Goal: Navigation & Orientation: Find specific page/section

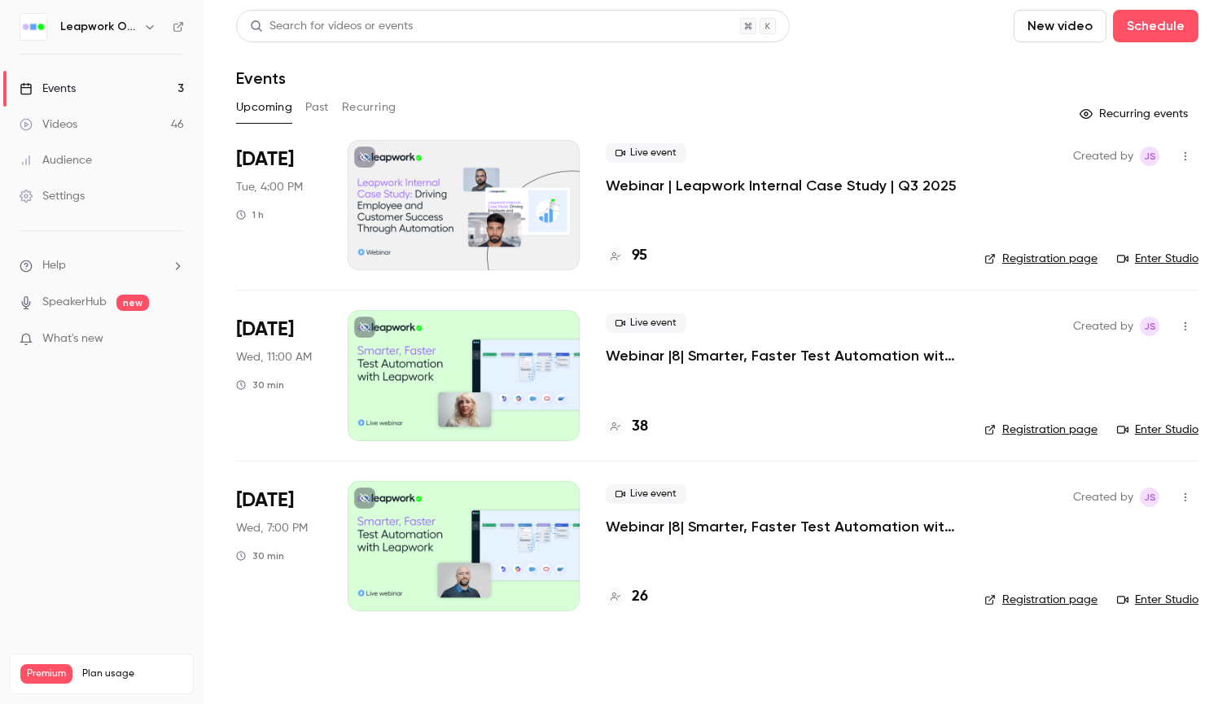
click at [153, 30] on icon "button" at bounding box center [149, 26] width 13 height 13
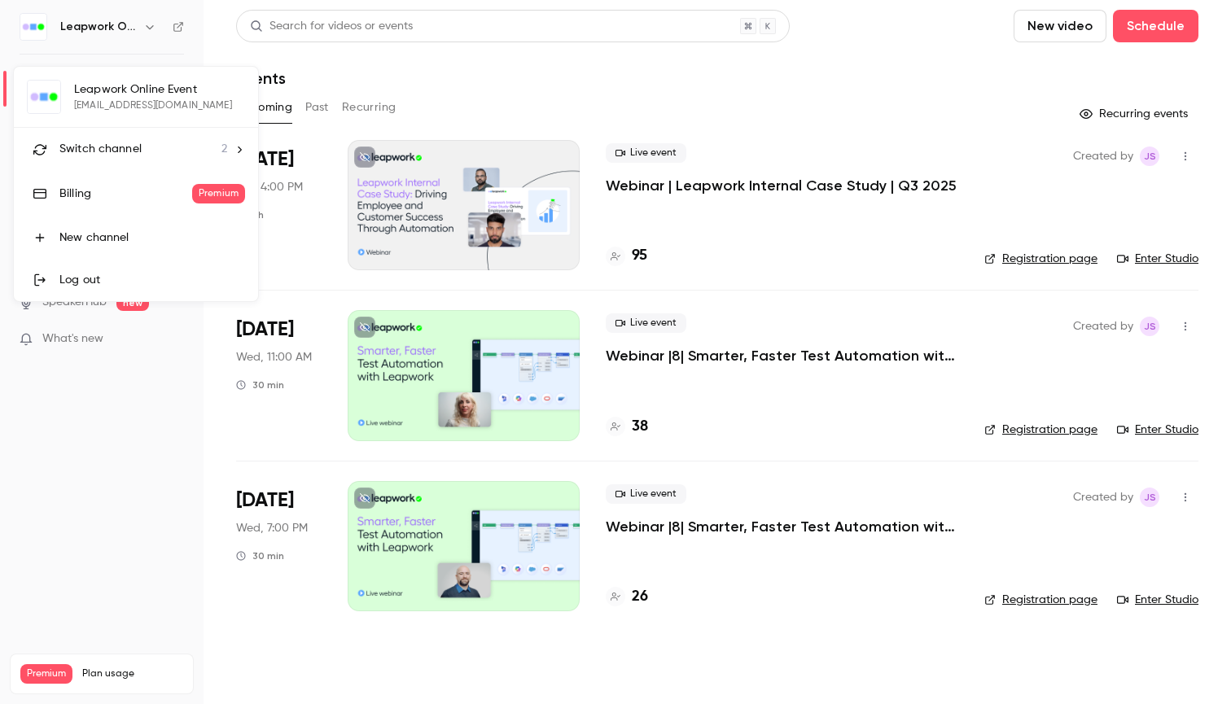
click at [130, 151] on span "Switch channel" at bounding box center [100, 149] width 82 height 17
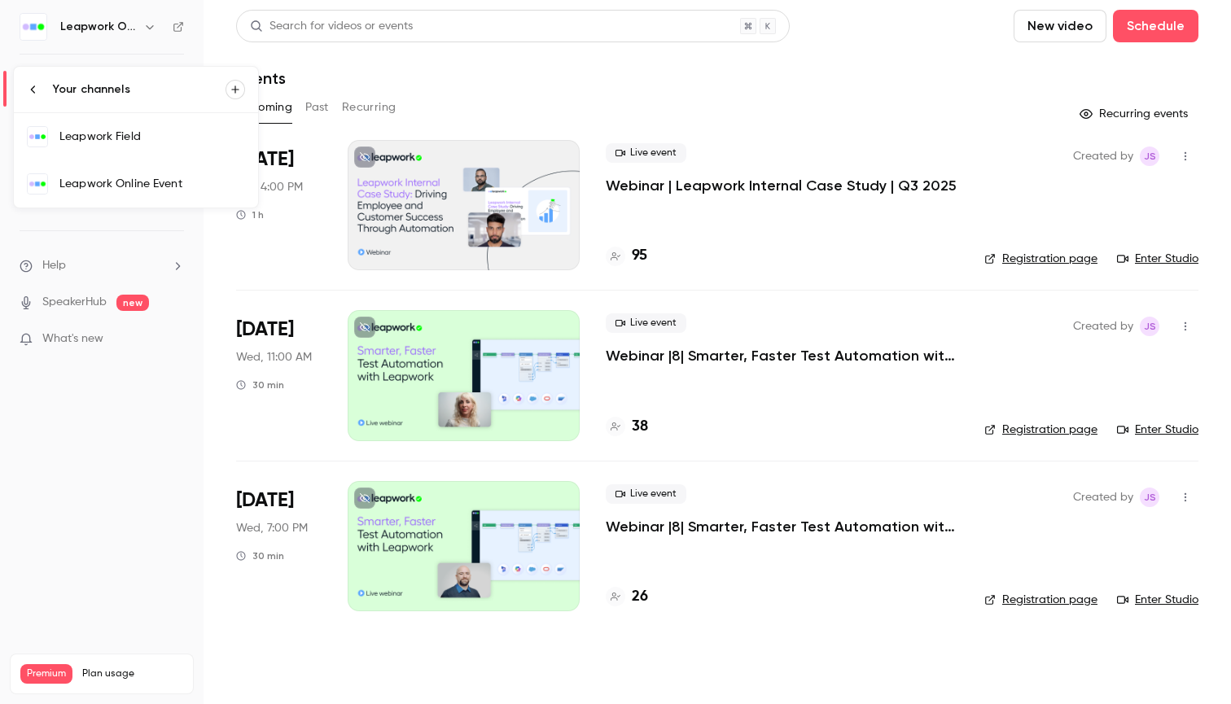
click at [117, 175] on link "Leapwork Online Event" at bounding box center [136, 183] width 244 height 47
click at [135, 20] on h6 "Leapwork Online Event" at bounding box center [98, 27] width 77 height 16
click at [151, 24] on icon "button" at bounding box center [149, 26] width 13 height 13
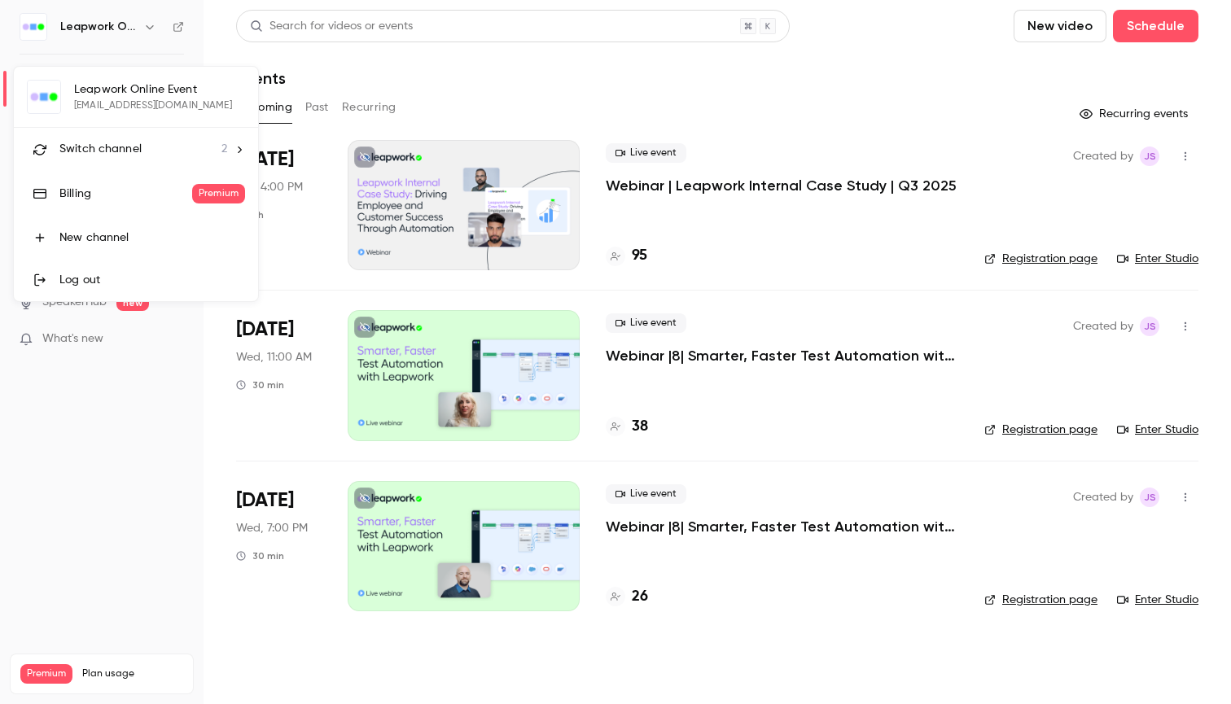
click at [132, 149] on span "Switch channel" at bounding box center [100, 149] width 82 height 17
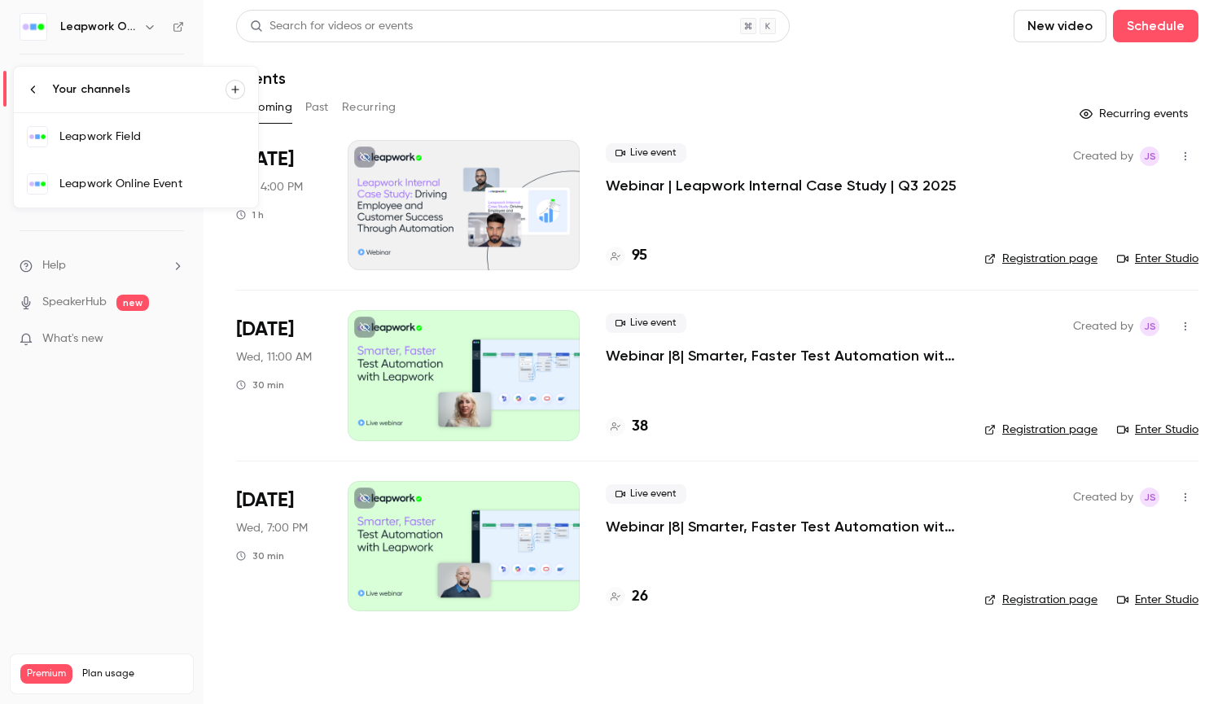
click at [139, 137] on div "Leapwork Field" at bounding box center [152, 137] width 186 height 16
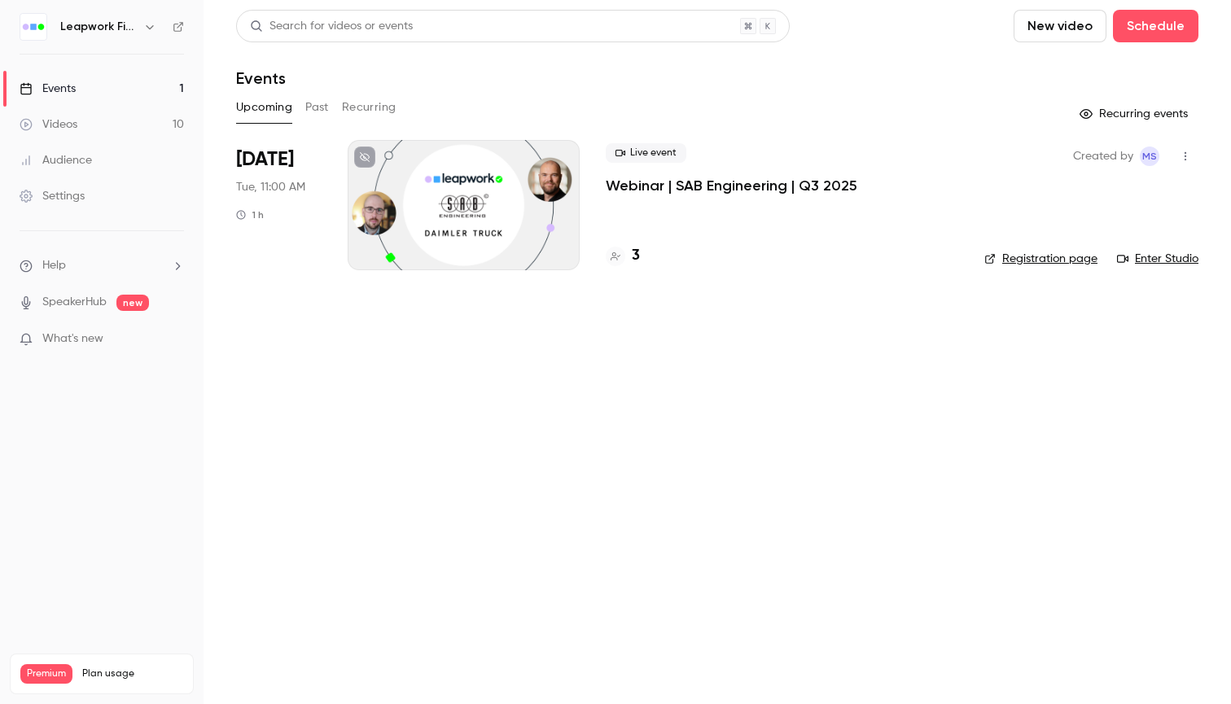
click at [635, 259] on h4 "3" at bounding box center [636, 256] width 8 height 22
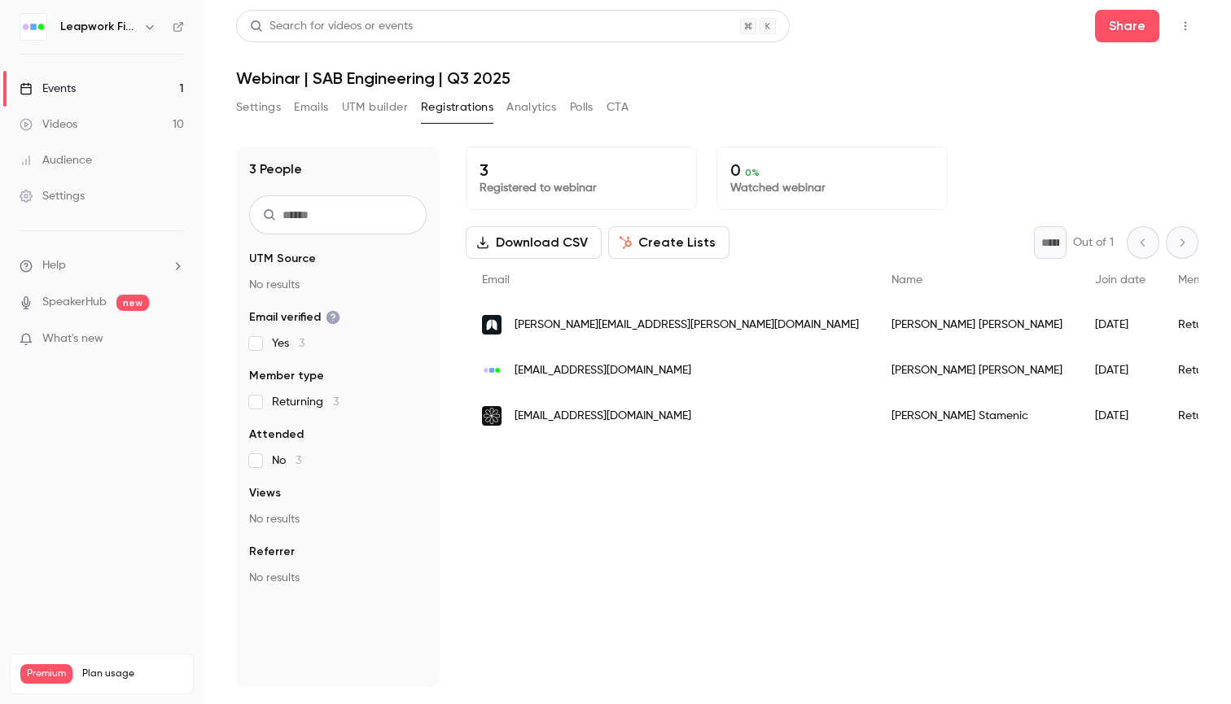
click at [133, 84] on link "Events 1" at bounding box center [101, 89] width 203 height 36
